Goal: Navigation & Orientation: Understand site structure

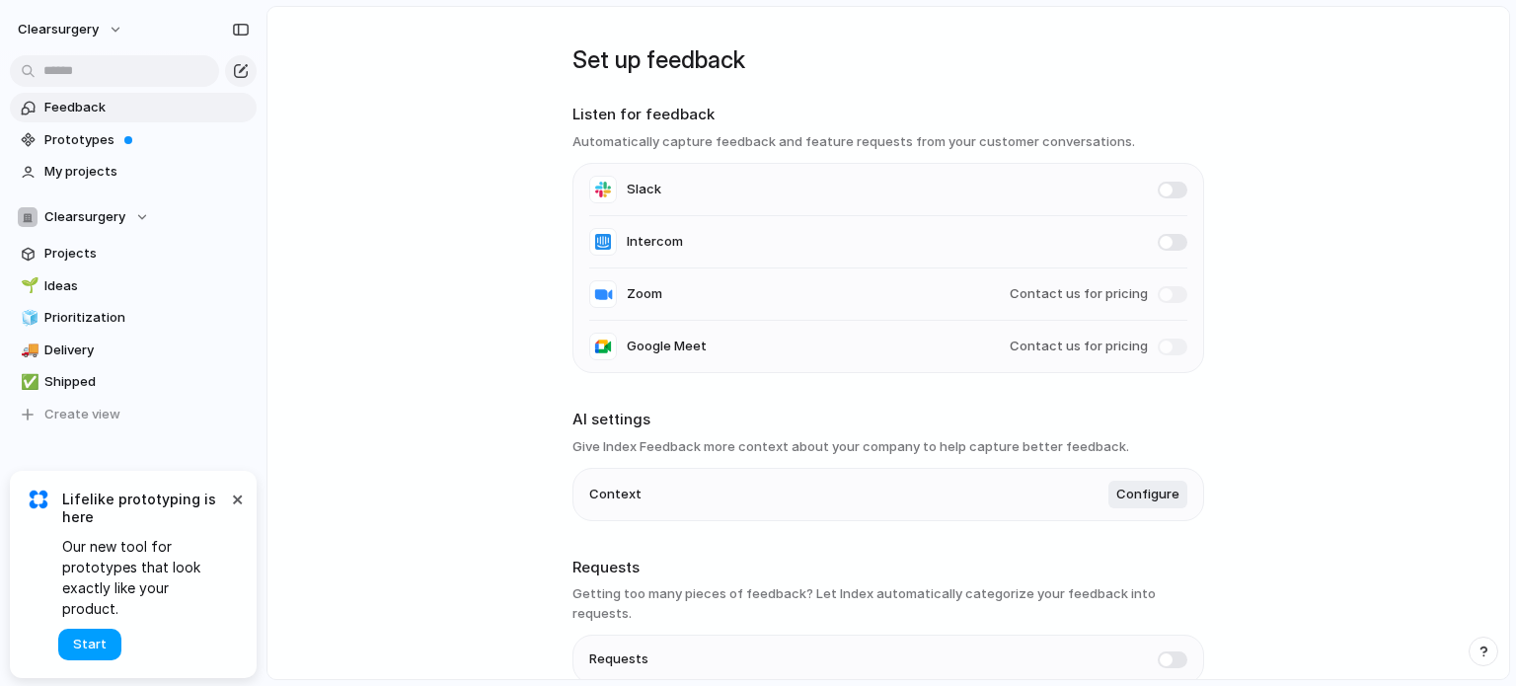
click at [94, 647] on span "Start" at bounding box center [90, 645] width 34 height 20
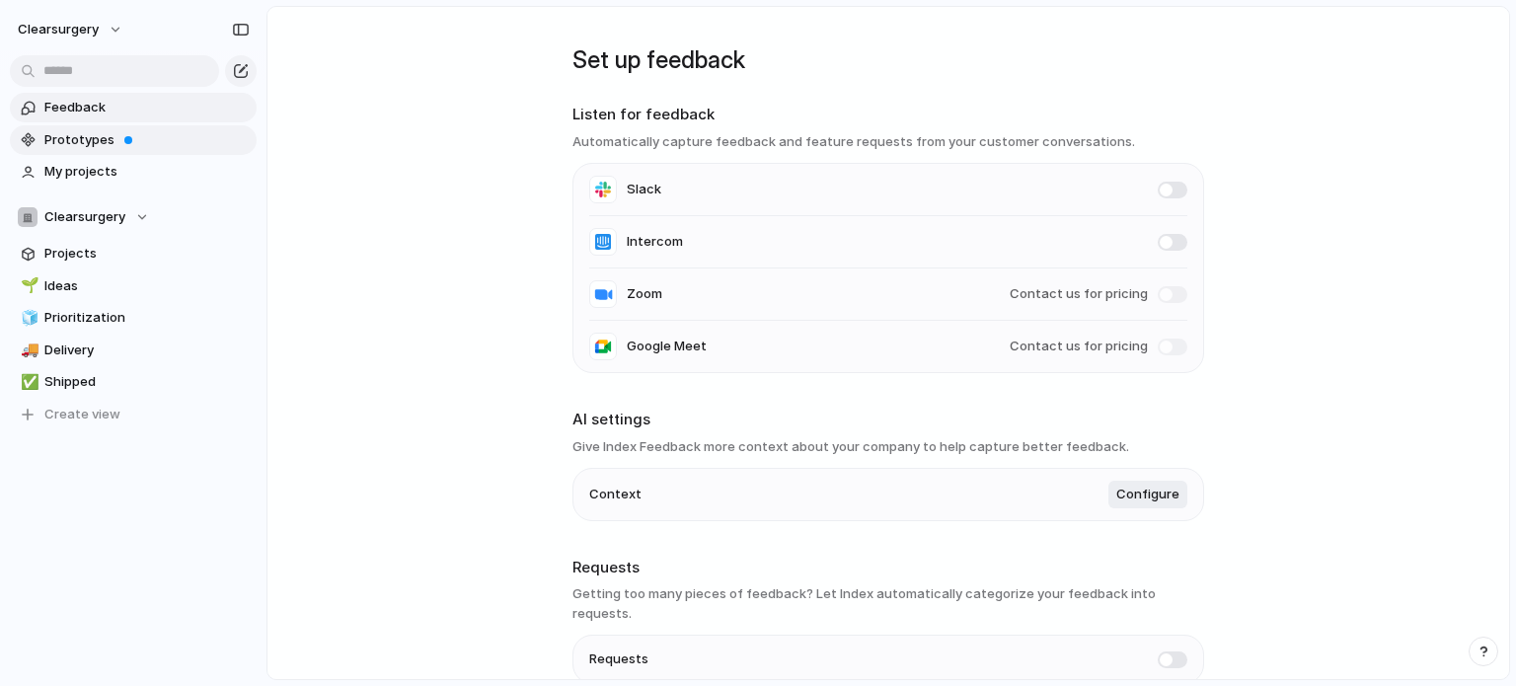
click at [77, 146] on span "Prototypes" at bounding box center [146, 140] width 205 height 20
click at [133, 224] on div "Clearsurgery" at bounding box center [83, 217] width 131 height 20
click at [102, 173] on span "My projects" at bounding box center [146, 172] width 205 height 20
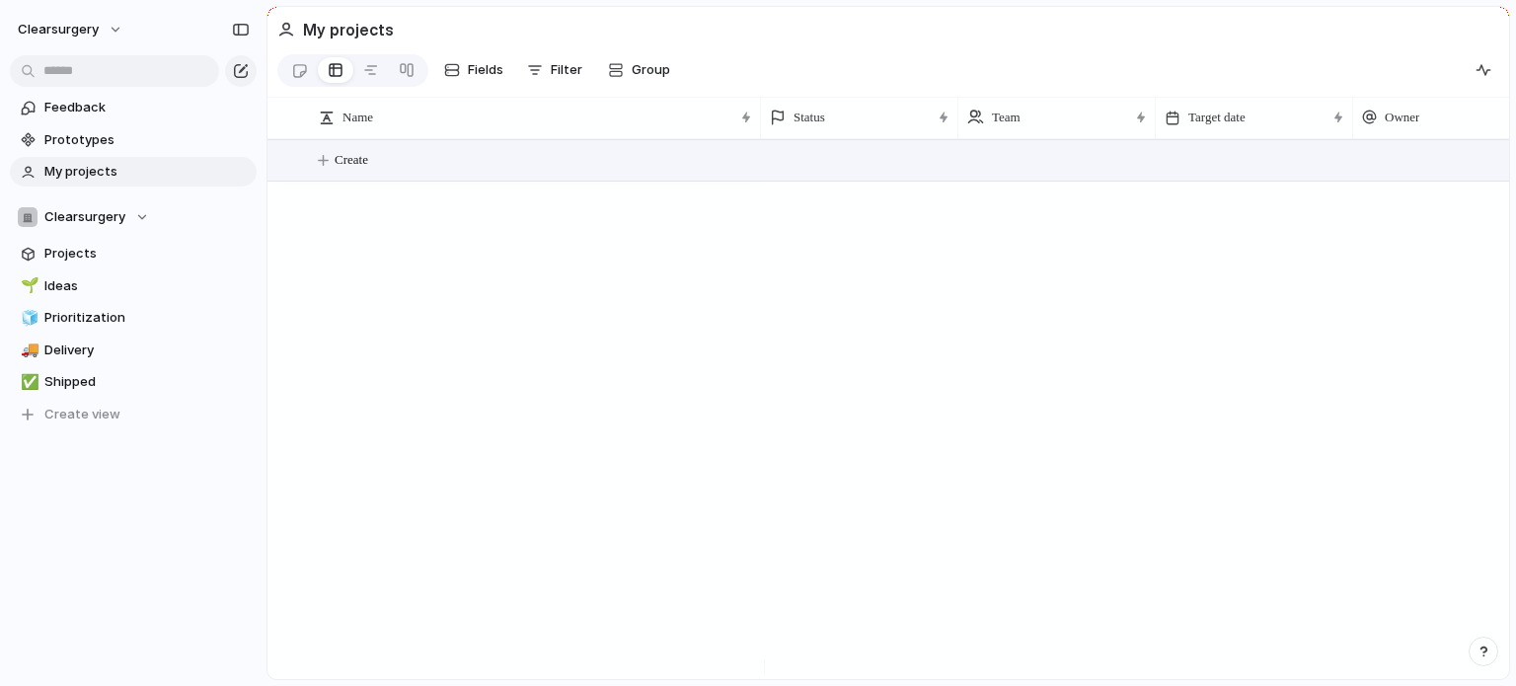
click at [348, 169] on span "Create" at bounding box center [352, 160] width 34 height 20
click at [95, 110] on span "Feedback" at bounding box center [146, 108] width 205 height 20
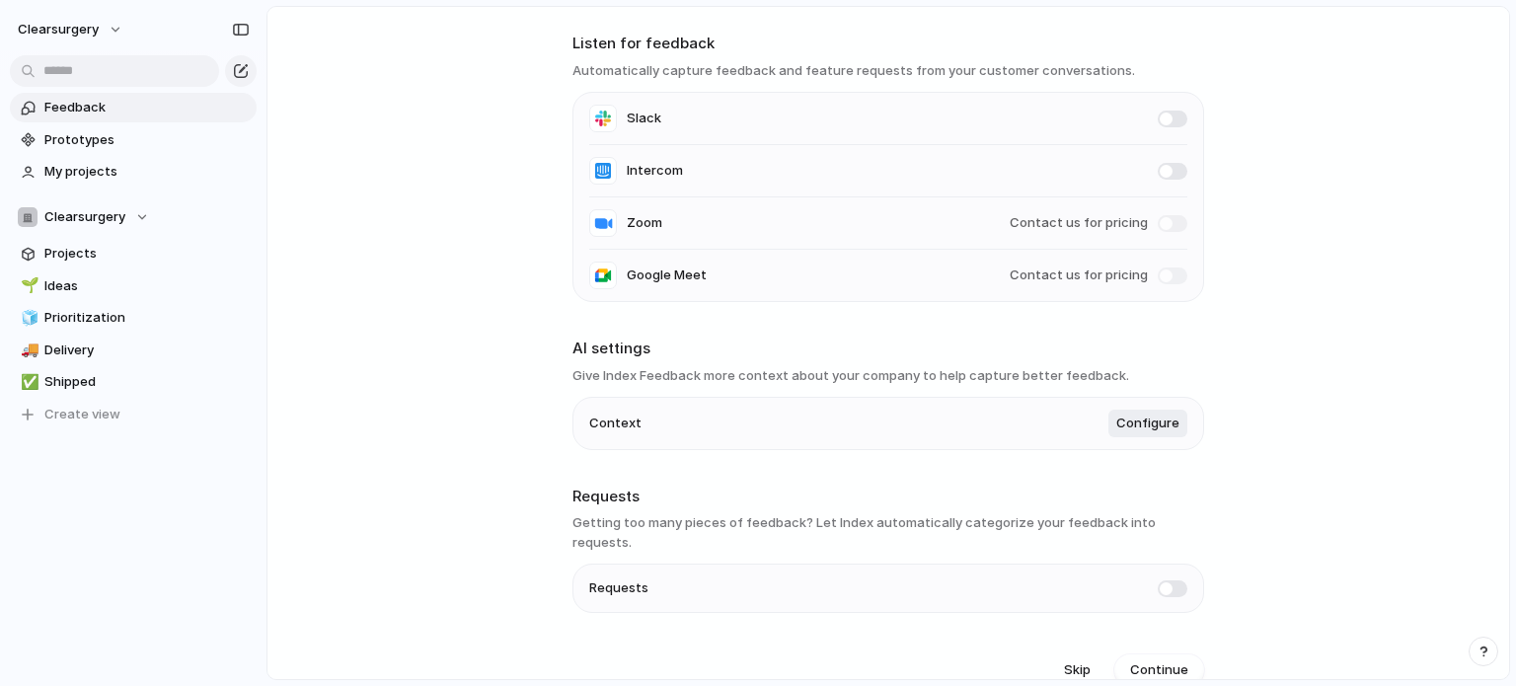
scroll to position [71, 0]
click at [91, 260] on span "Projects" at bounding box center [146, 254] width 205 height 20
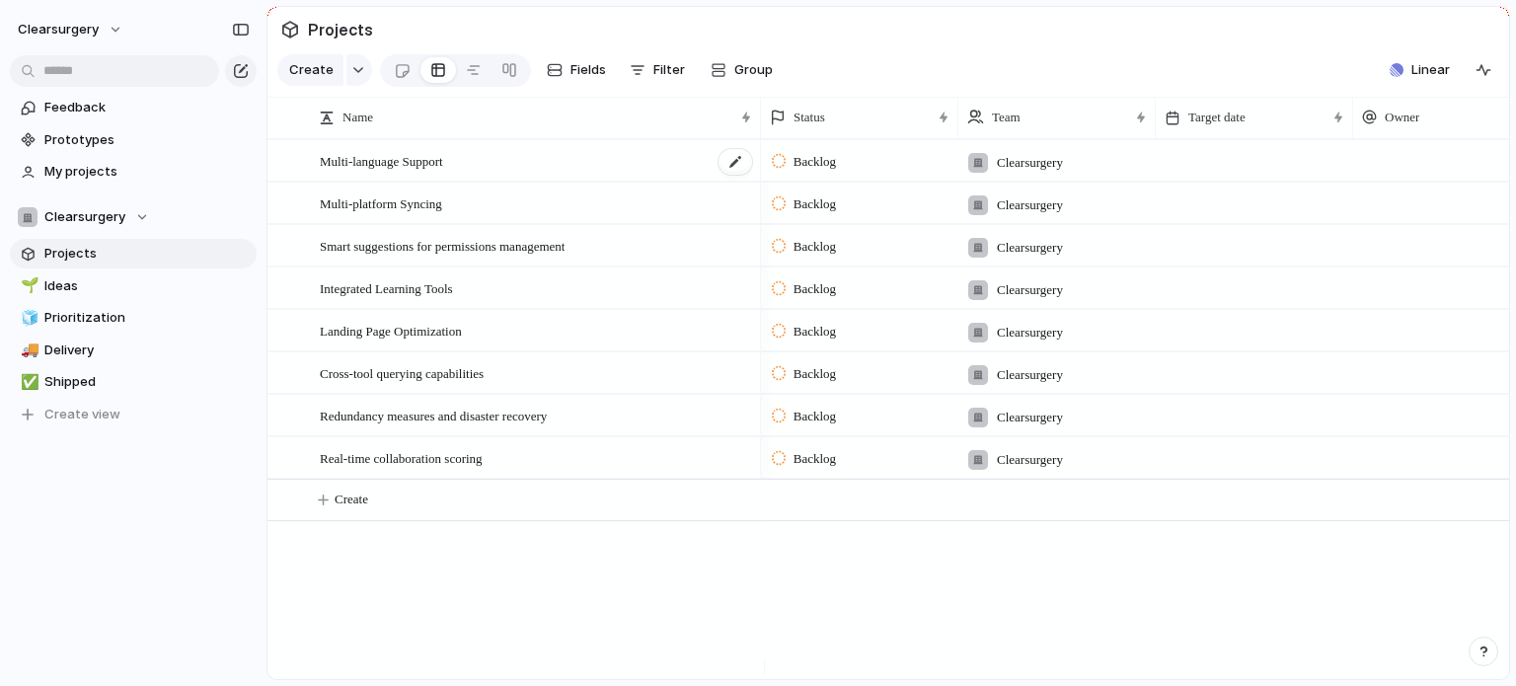
click at [408, 169] on span "Multi-language Support" at bounding box center [381, 160] width 123 height 23
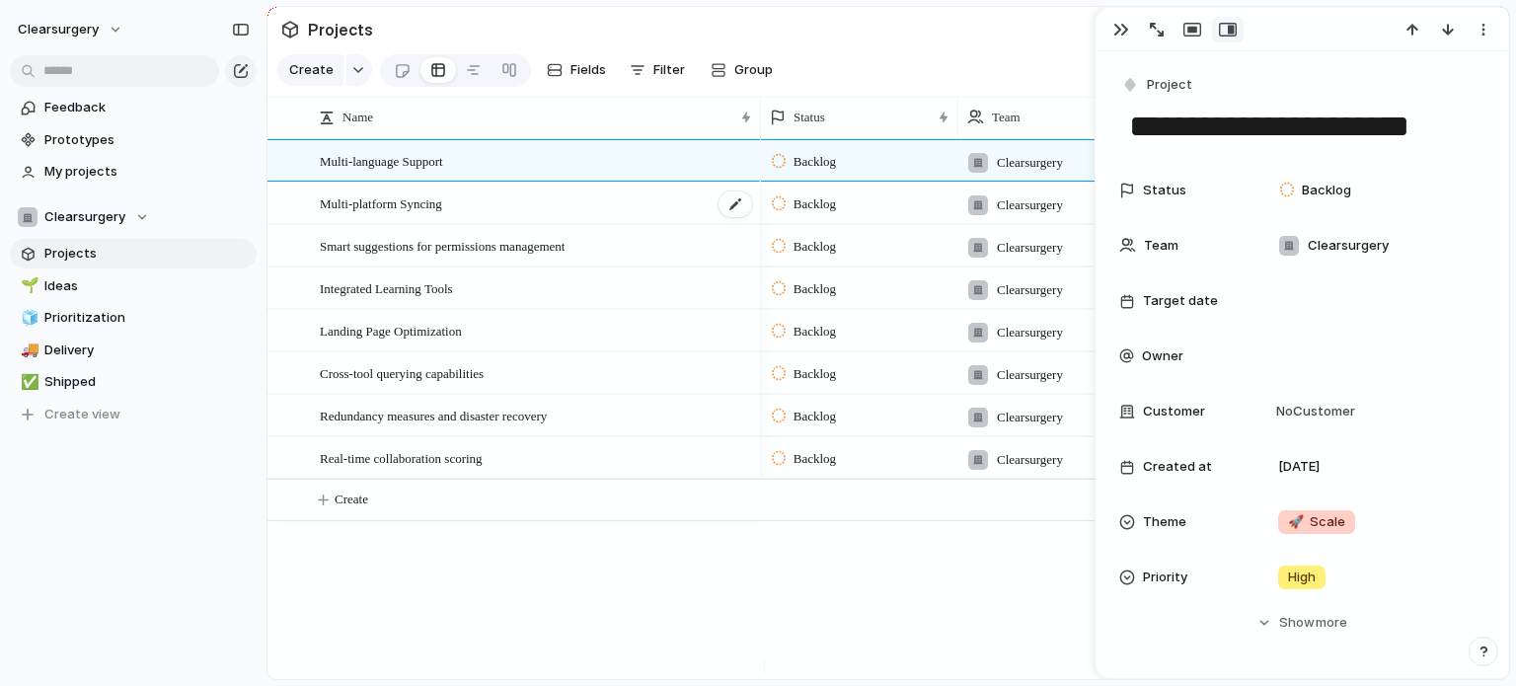
click at [577, 221] on div "Multi-platform Syncing" at bounding box center [537, 204] width 434 height 40
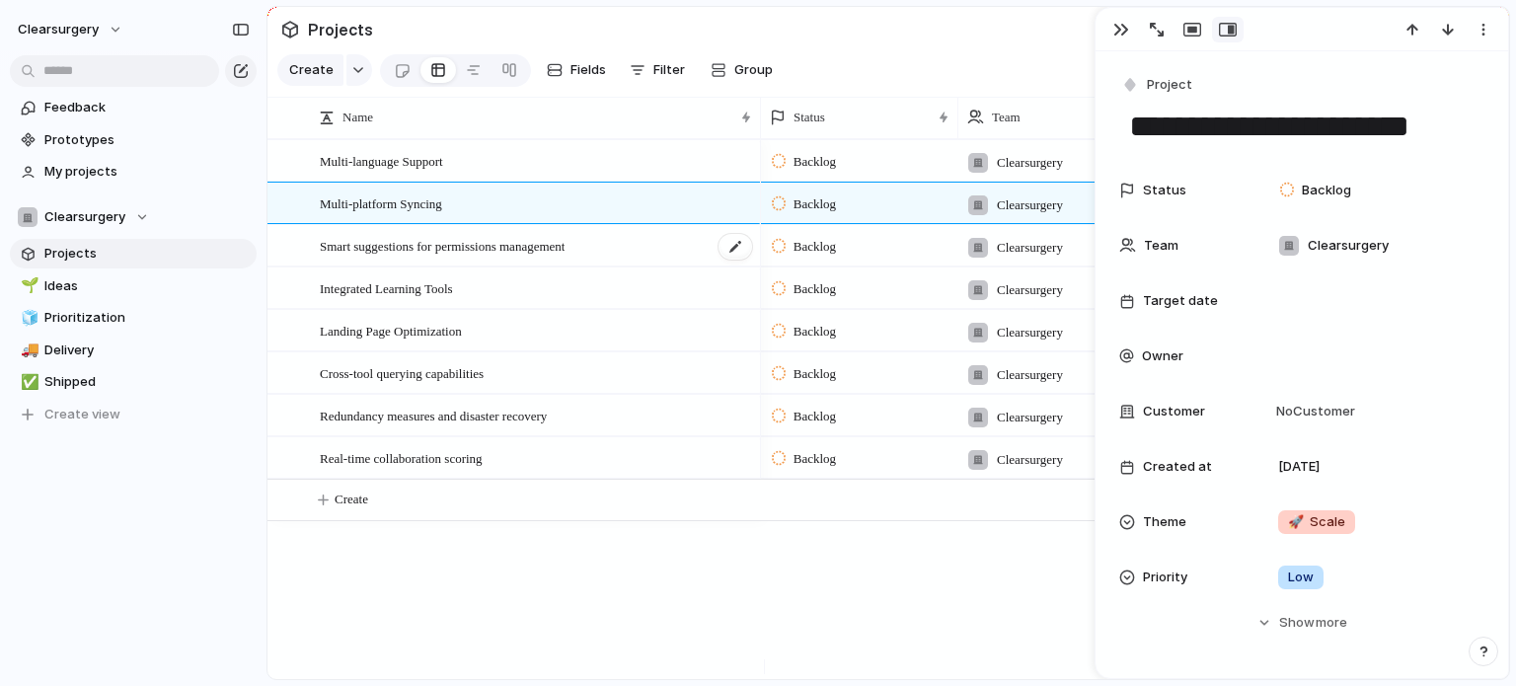
click at [462, 257] on span "Smart suggestions for permissions management" at bounding box center [442, 245] width 245 height 23
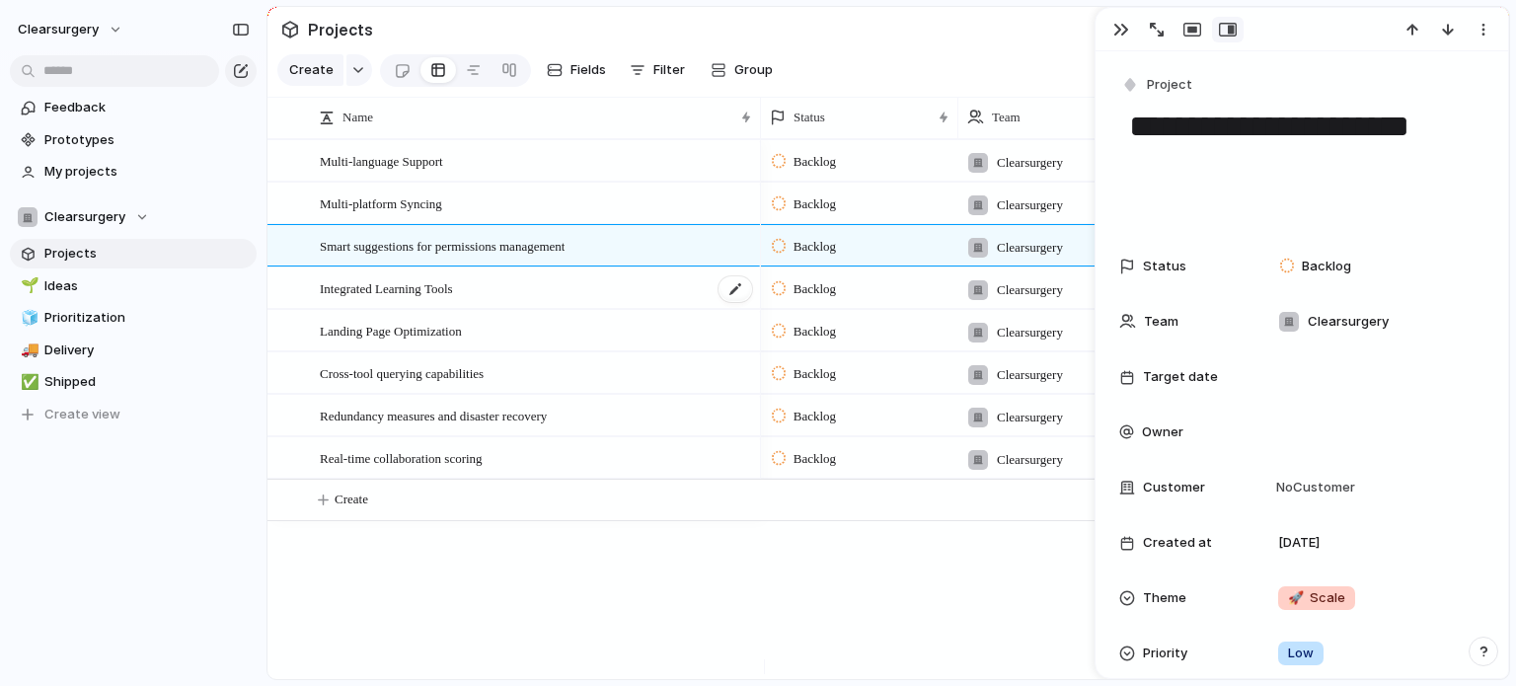
click at [431, 299] on span "Integrated Learning Tools" at bounding box center [386, 287] width 133 height 23
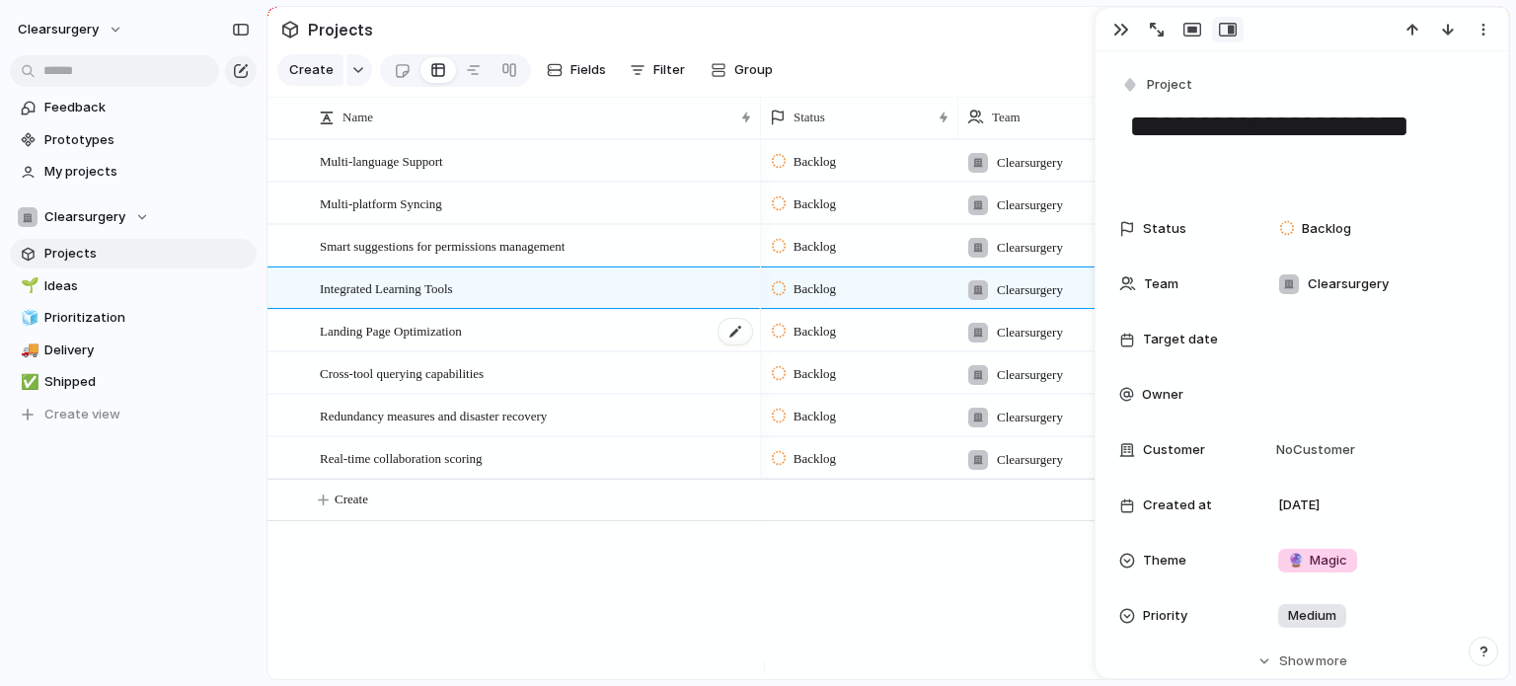
click at [441, 342] on span "Landing Page Optimization" at bounding box center [391, 330] width 142 height 23
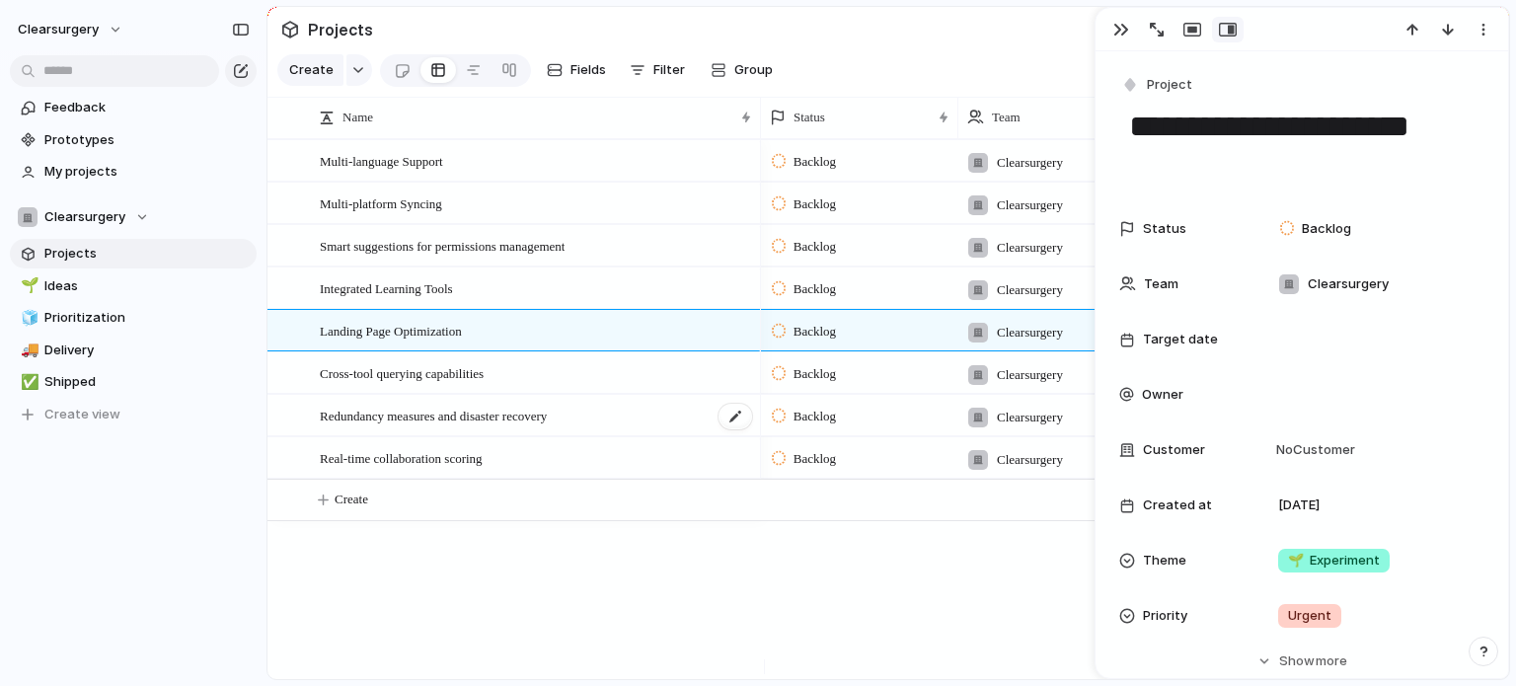
click at [419, 418] on span "Redundancy measures and disaster recovery" at bounding box center [433, 415] width 227 height 23
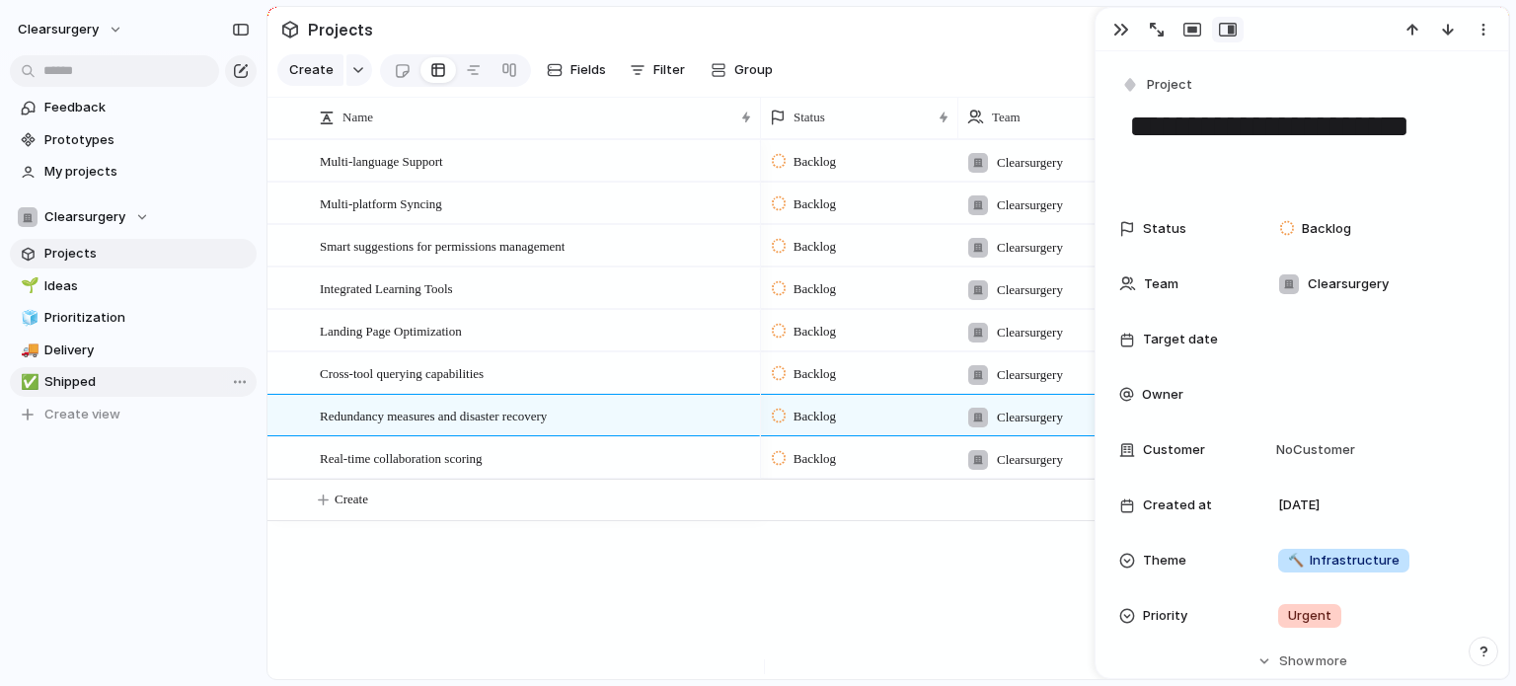
click at [62, 394] on link "✅ Shipped" at bounding box center [133, 382] width 247 height 30
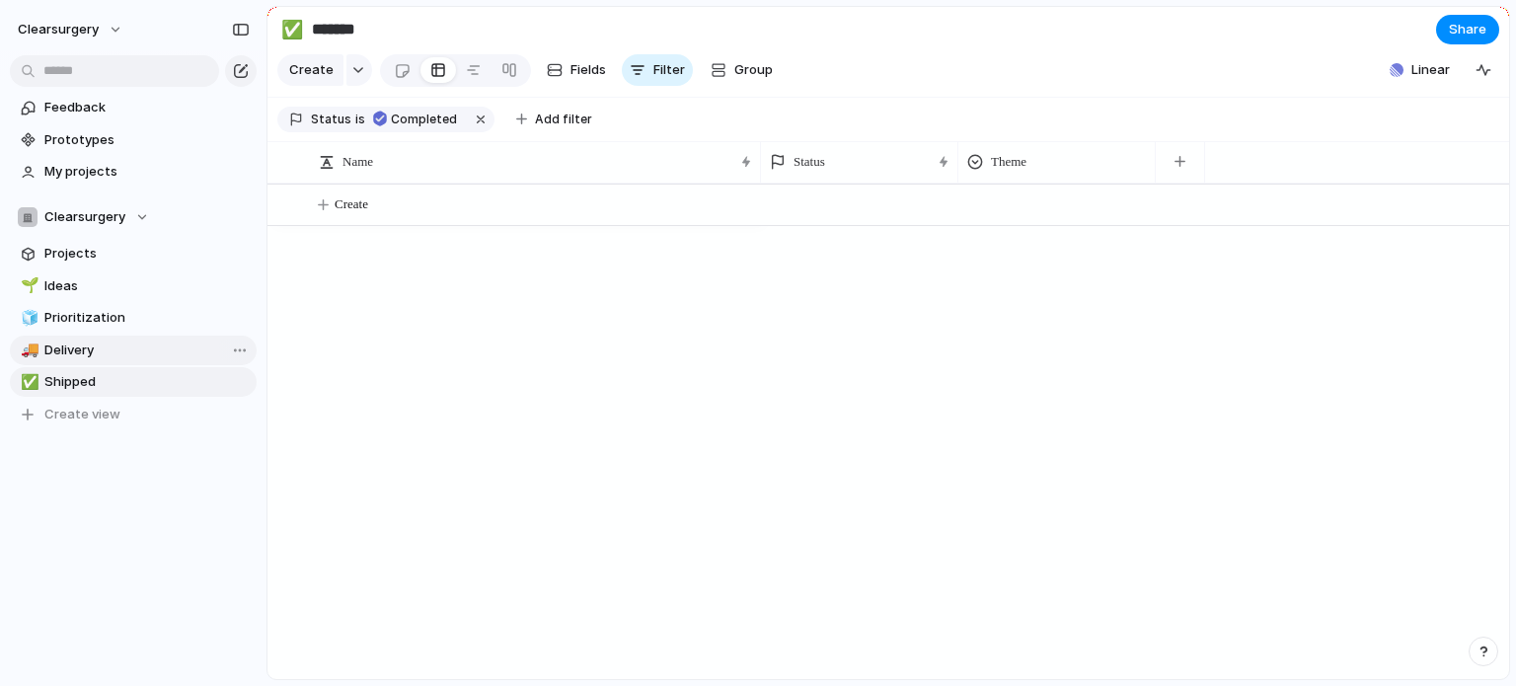
click at [67, 359] on link "🚚 Delivery" at bounding box center [133, 351] width 247 height 30
click at [92, 304] on link "🧊 Prioritization" at bounding box center [133, 318] width 247 height 30
type input "**********"
